Goal: Find specific page/section: Find specific page/section

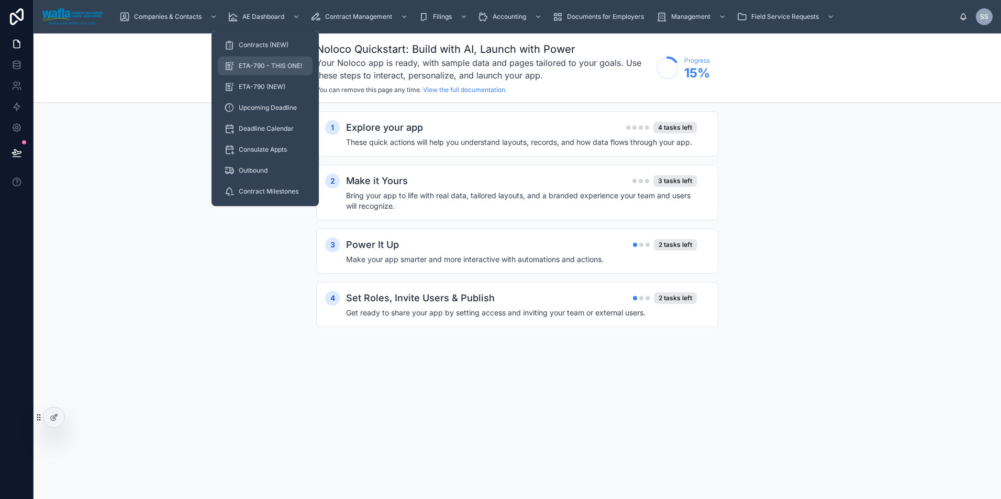
click at [258, 62] on span "ETA-790 - THIS ONE!" at bounding box center [270, 66] width 63 height 8
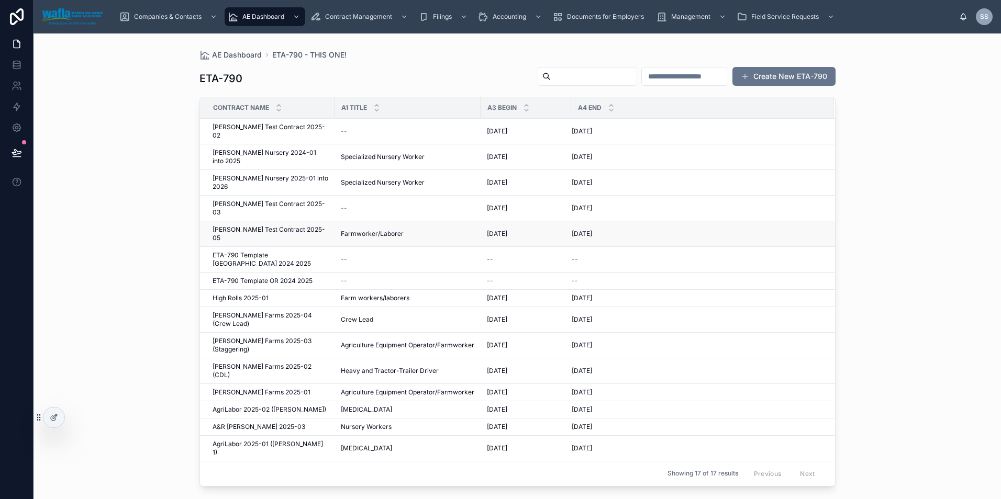
click at [268, 226] on span "[PERSON_NAME] Test Contract 2025-05" at bounding box center [271, 234] width 116 height 17
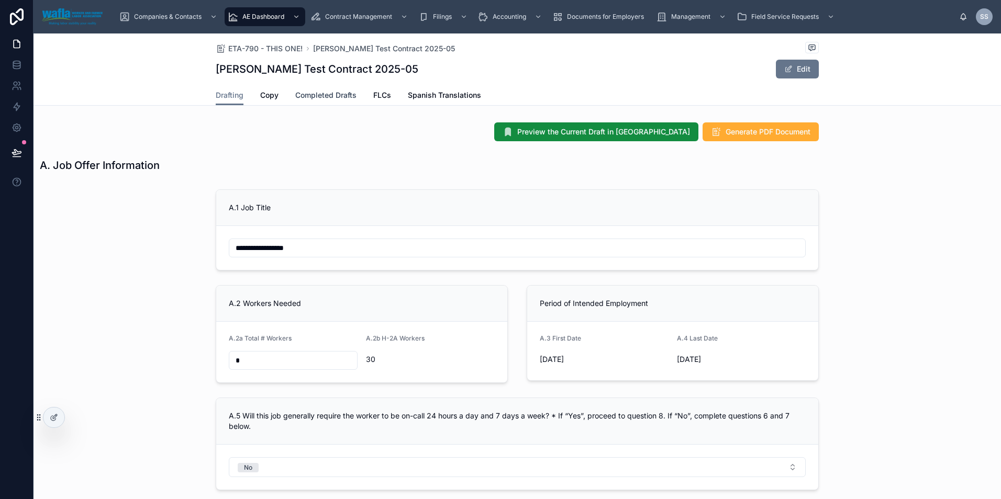
click at [340, 95] on span "Completed Drafts" at bounding box center [325, 95] width 61 height 10
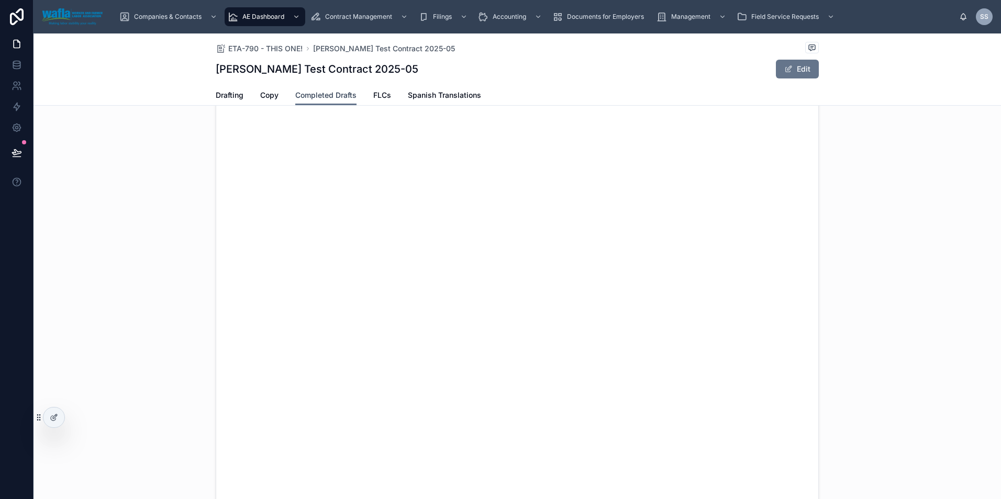
scroll to position [52, 0]
click at [226, 90] on span "Drafting" at bounding box center [230, 95] width 28 height 10
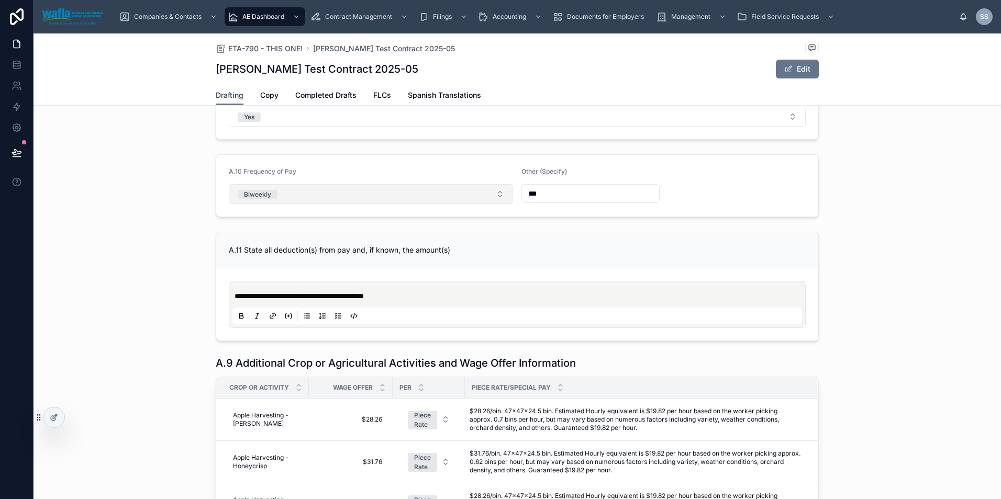
scroll to position [457, 0]
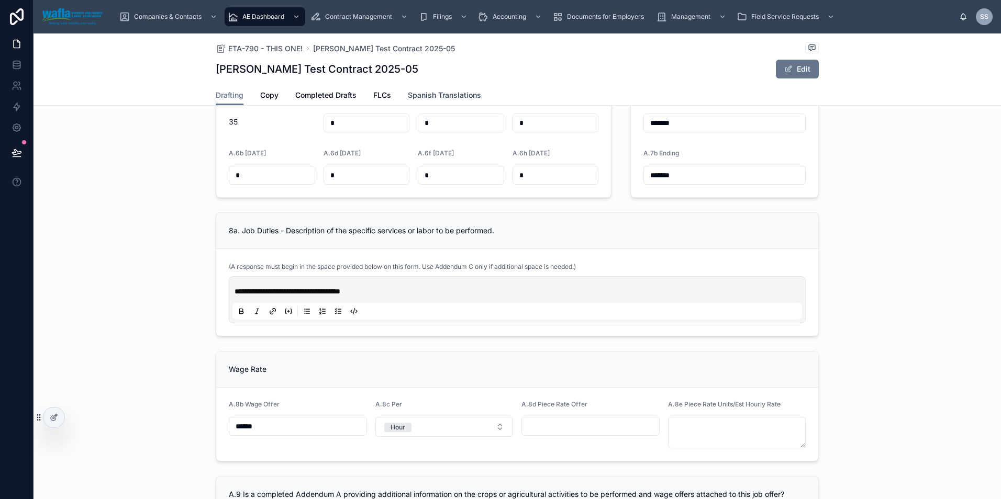
click at [428, 91] on span "Spanish Translations" at bounding box center [444, 95] width 73 height 10
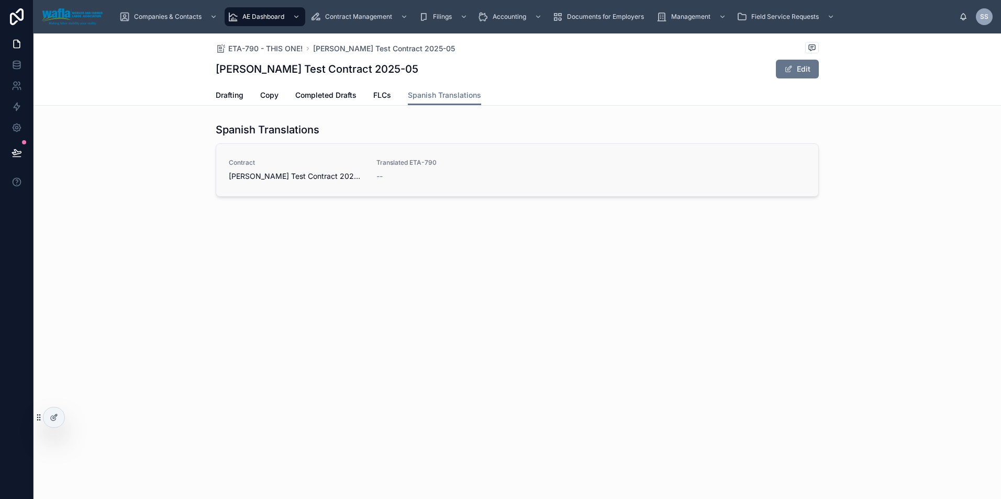
click at [386, 163] on span "Translated ETA-790" at bounding box center [443, 163] width 135 height 8
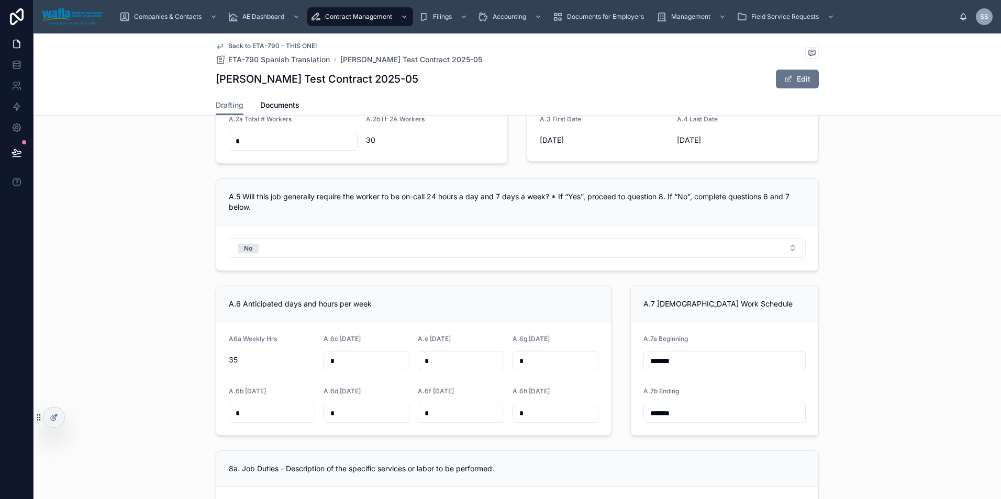
scroll to position [262, 0]
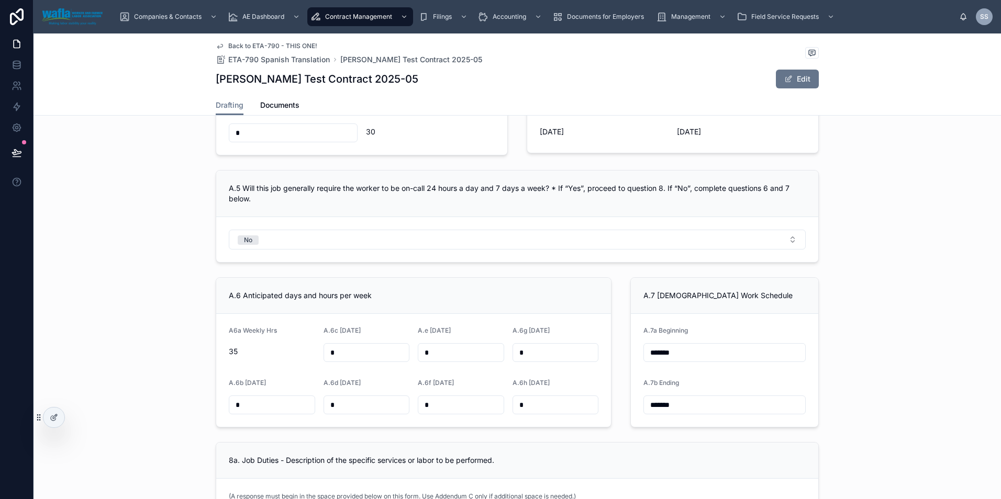
click at [281, 46] on span "Back to ETA-790 - THIS ONE!" at bounding box center [272, 46] width 89 height 8
